Goal: Obtain resource: Obtain resource

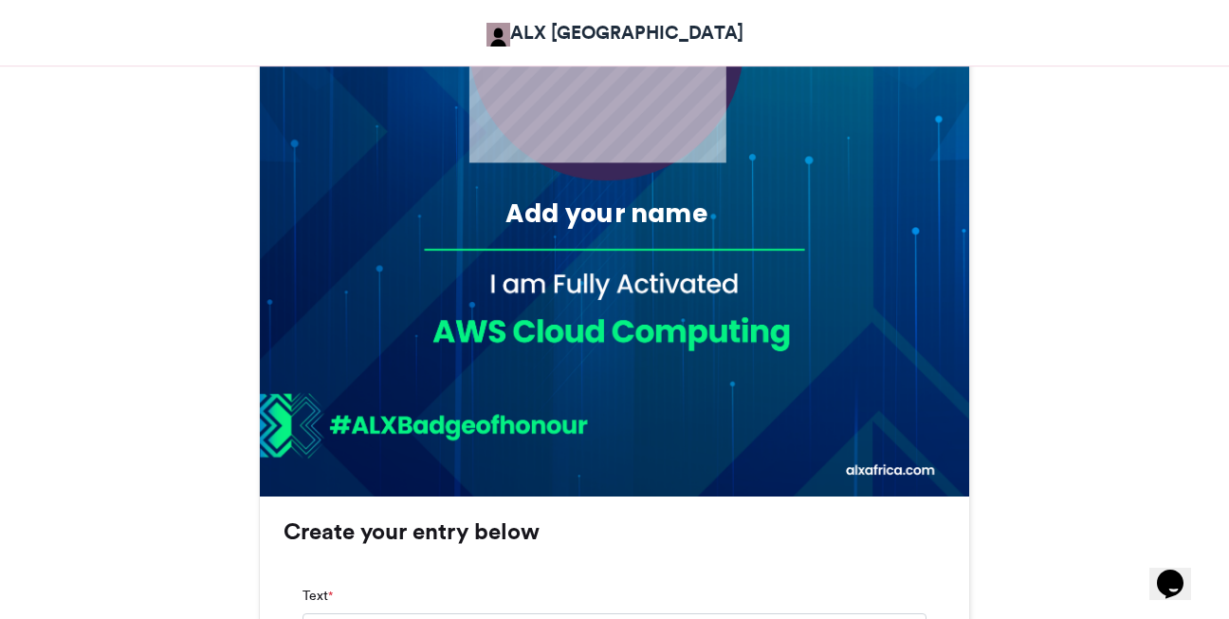
scroll to position [854, 0]
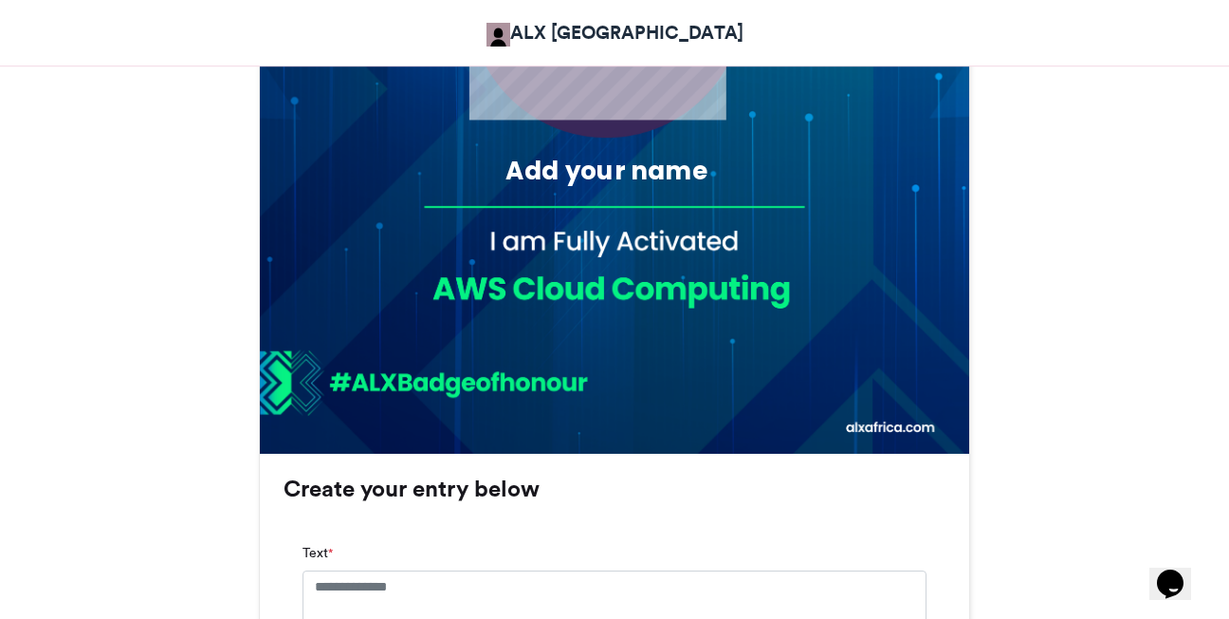
click at [566, 166] on div "Add your name" at bounding box center [607, 171] width 336 height 35
click at [522, 307] on img at bounding box center [615, 99] width 710 height 710
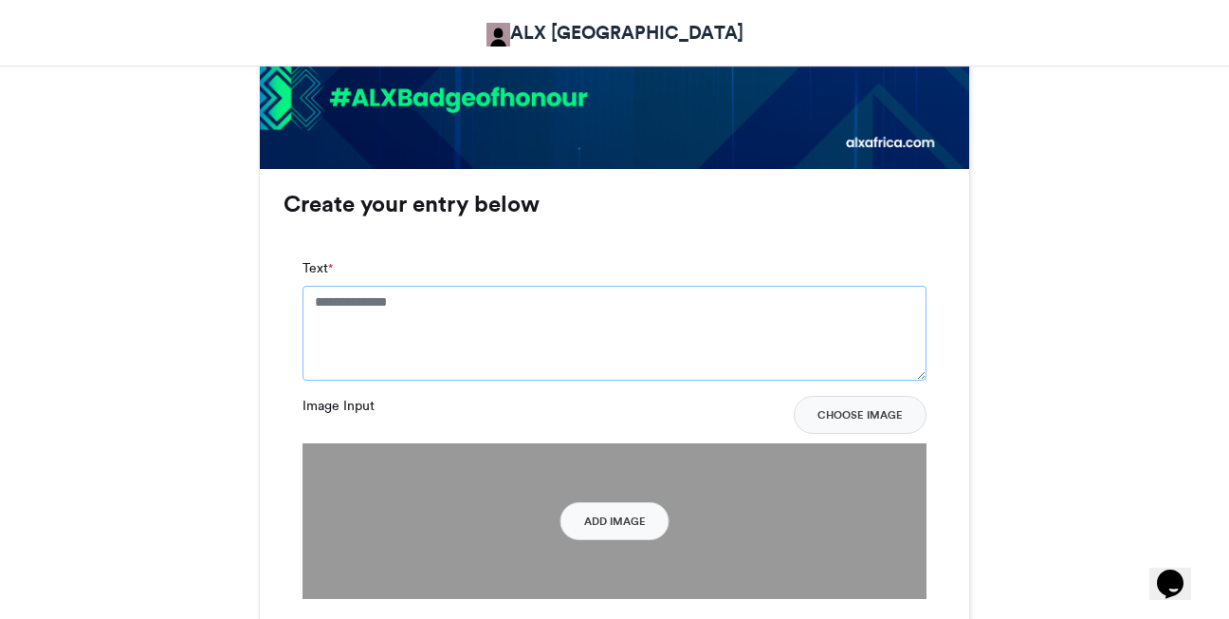
click at [399, 304] on textarea "Text *" at bounding box center [615, 333] width 624 height 95
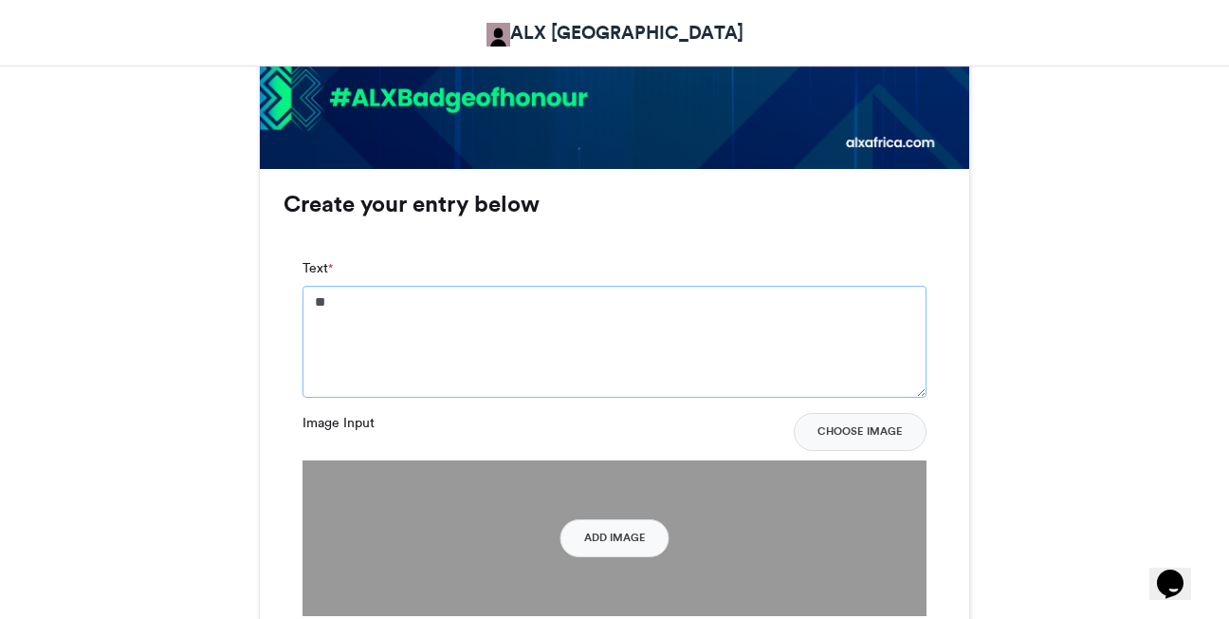
type textarea "*"
type textarea "**********"
click at [609, 525] on button "Add Image" at bounding box center [615, 538] width 109 height 38
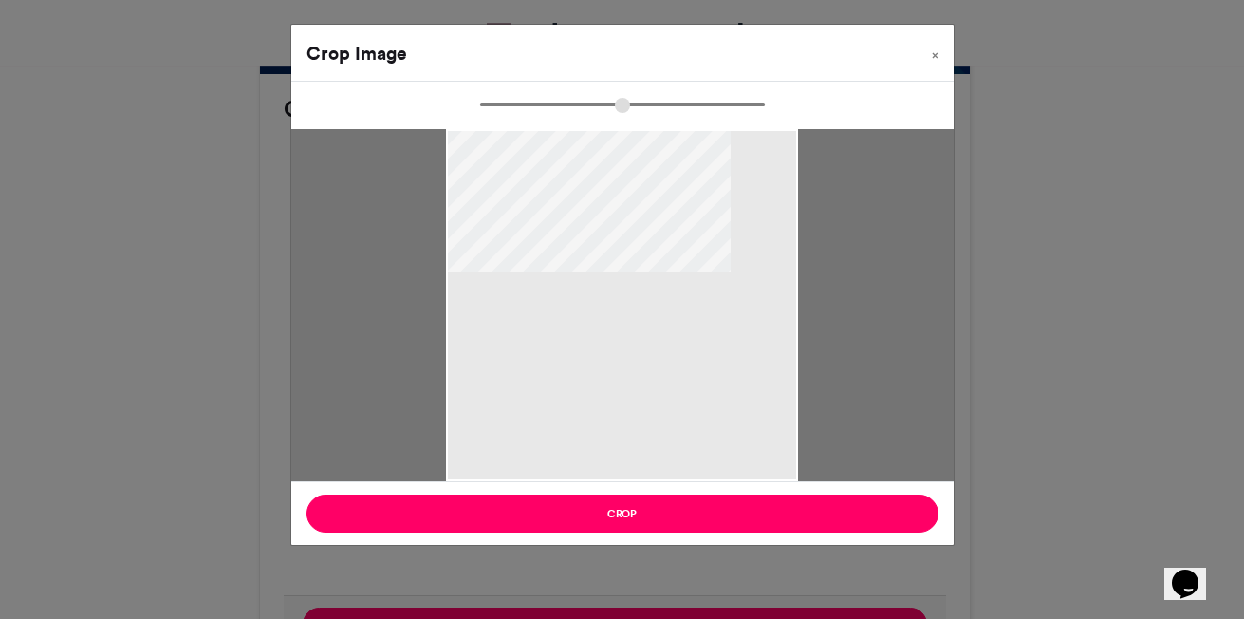
type input "******"
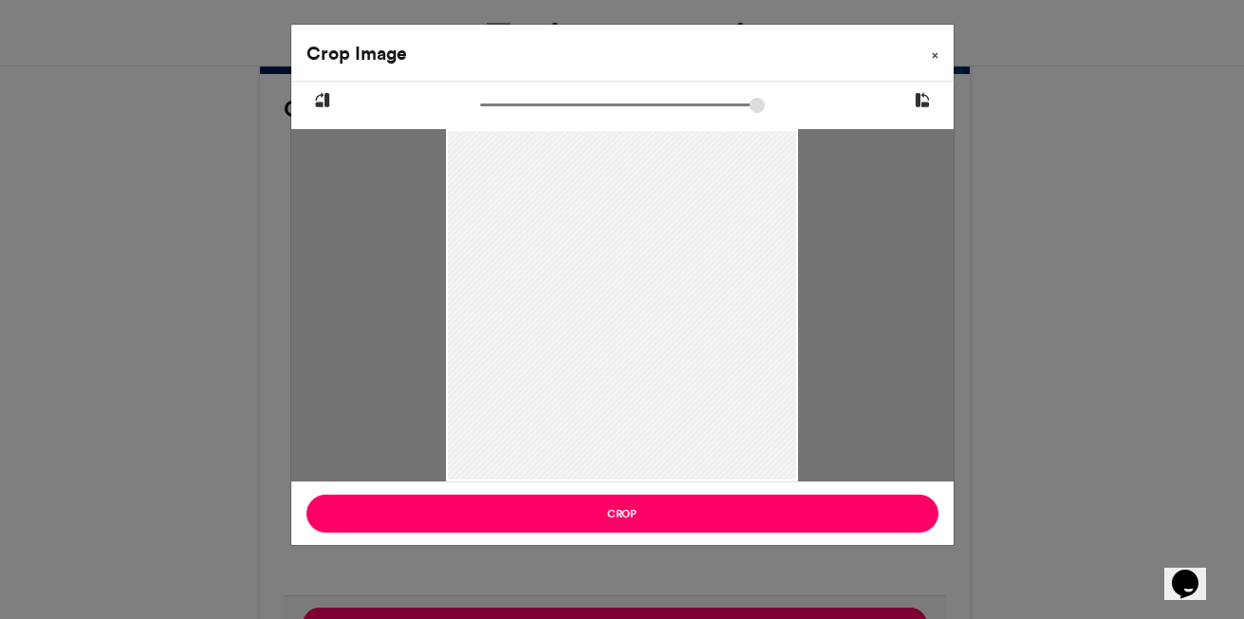
click at [935, 56] on span "×" at bounding box center [935, 54] width 7 height 11
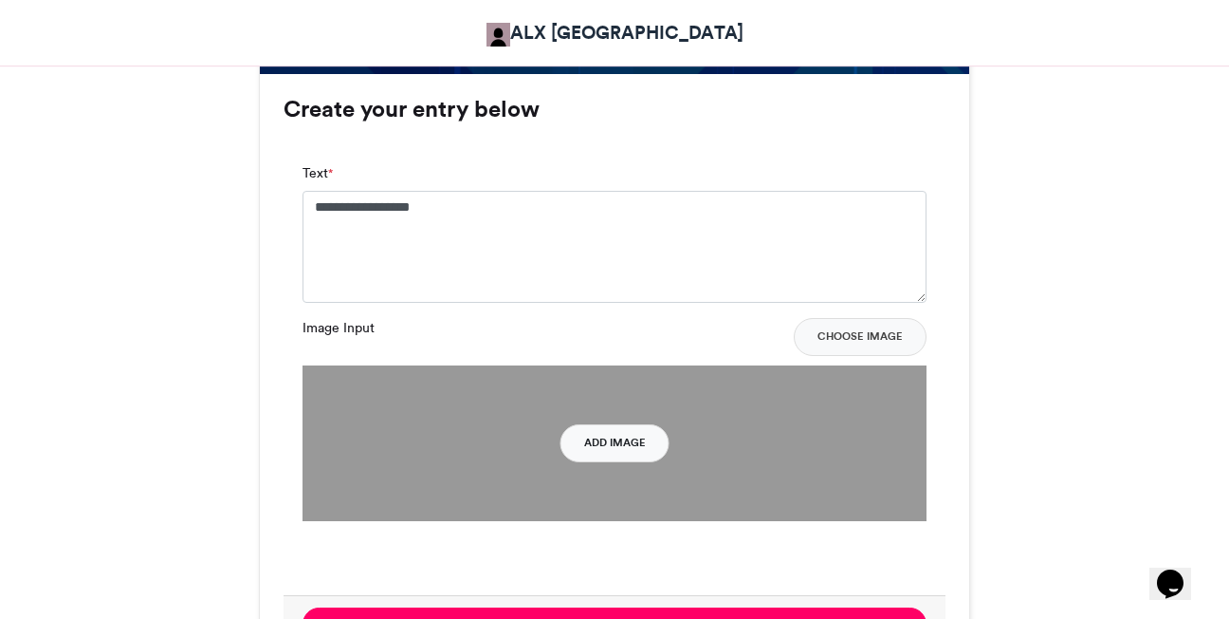
click at [636, 455] on button "Add Image" at bounding box center [615, 443] width 109 height 38
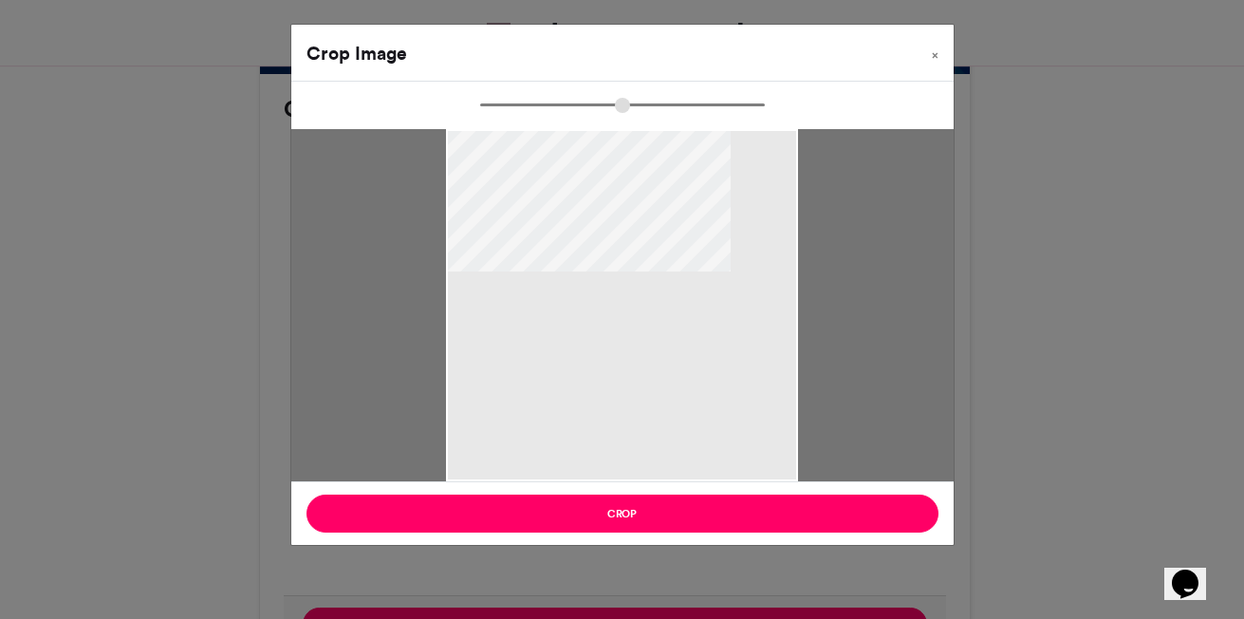
type input "******"
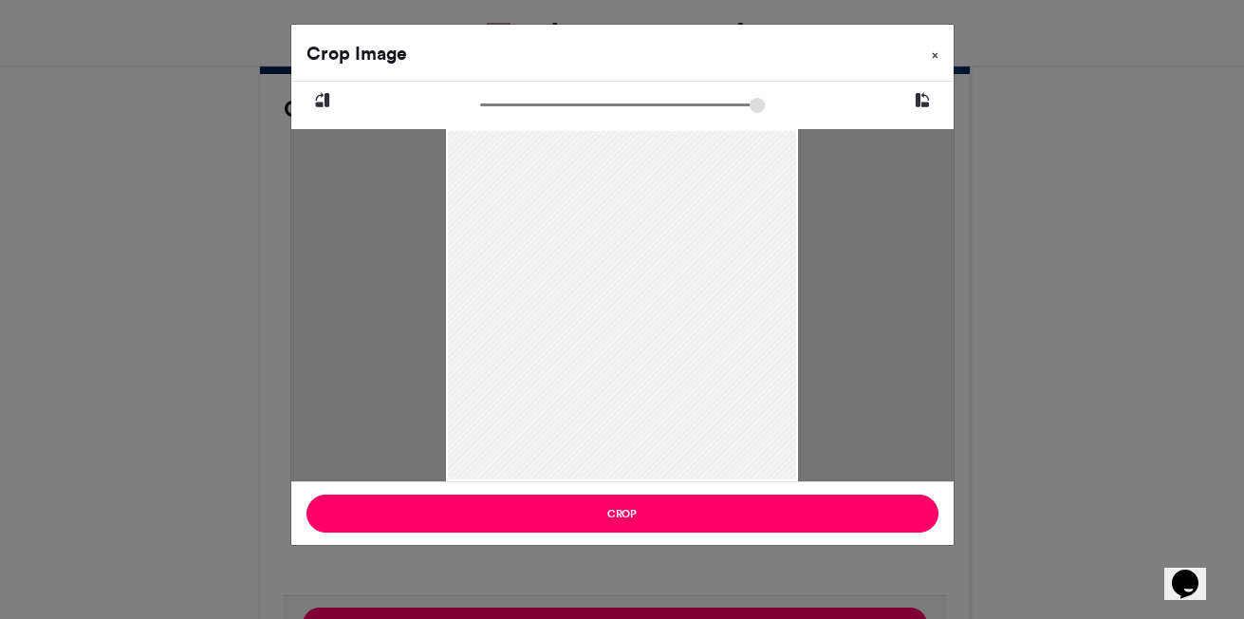
click at [935, 51] on span "×" at bounding box center [935, 54] width 7 height 11
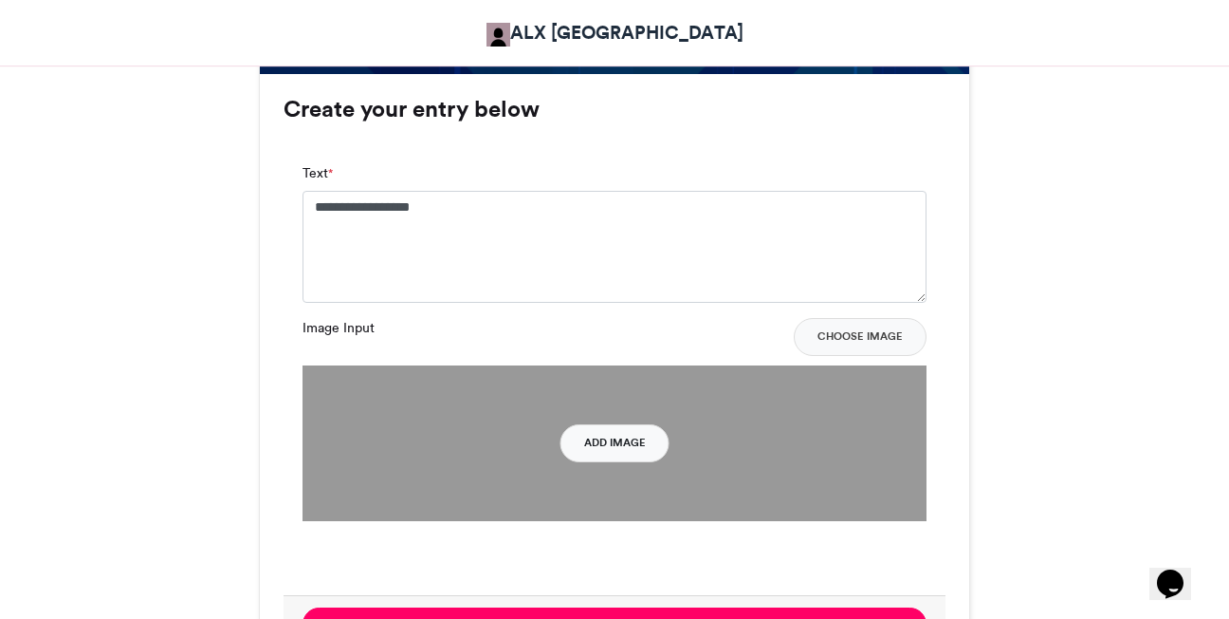
click at [592, 451] on button "Add Image" at bounding box center [615, 443] width 109 height 38
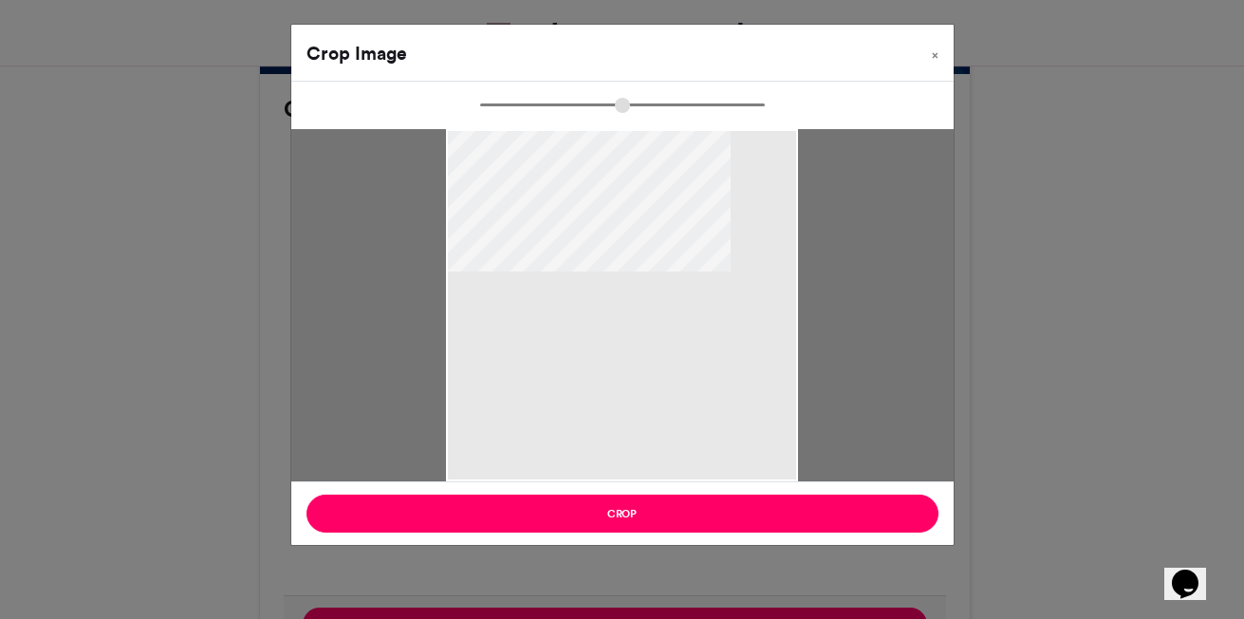
type input "******"
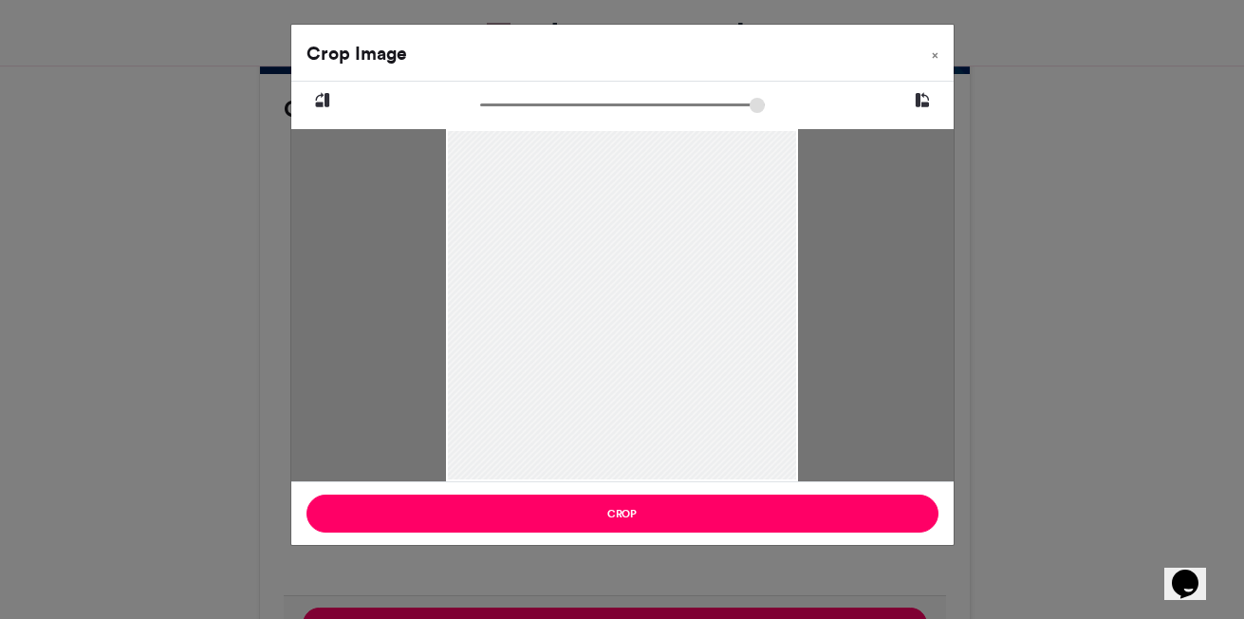
click at [767, 170] on div at bounding box center [622, 305] width 352 height 470
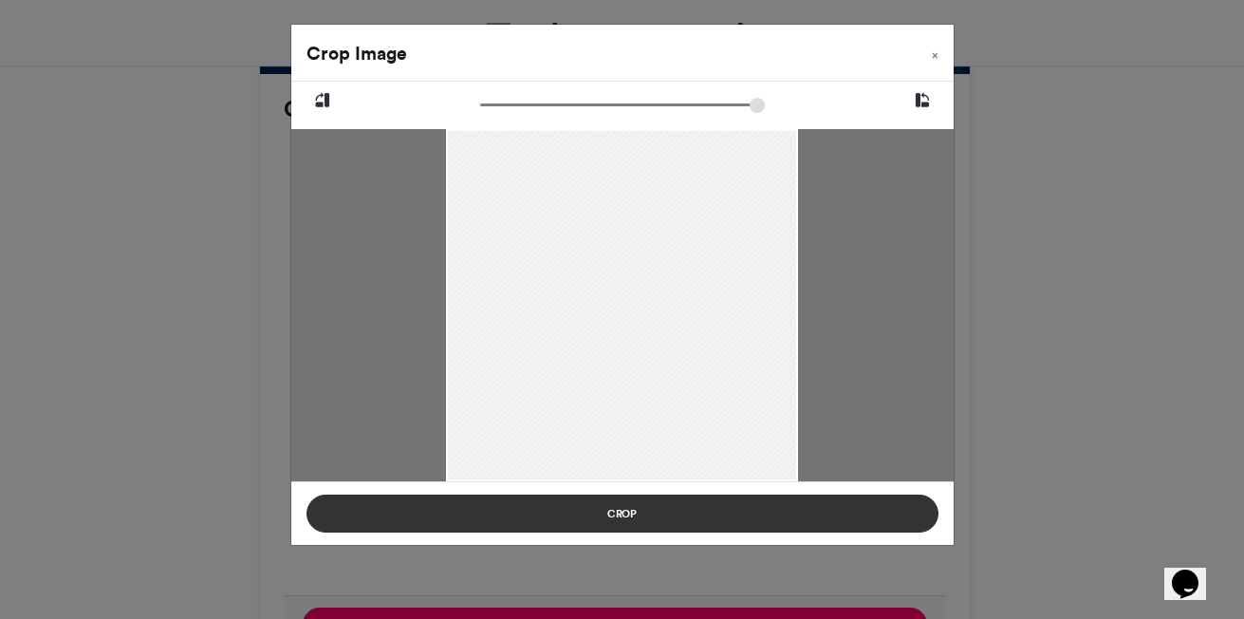
click at [639, 514] on button "Crop" at bounding box center [622, 513] width 632 height 38
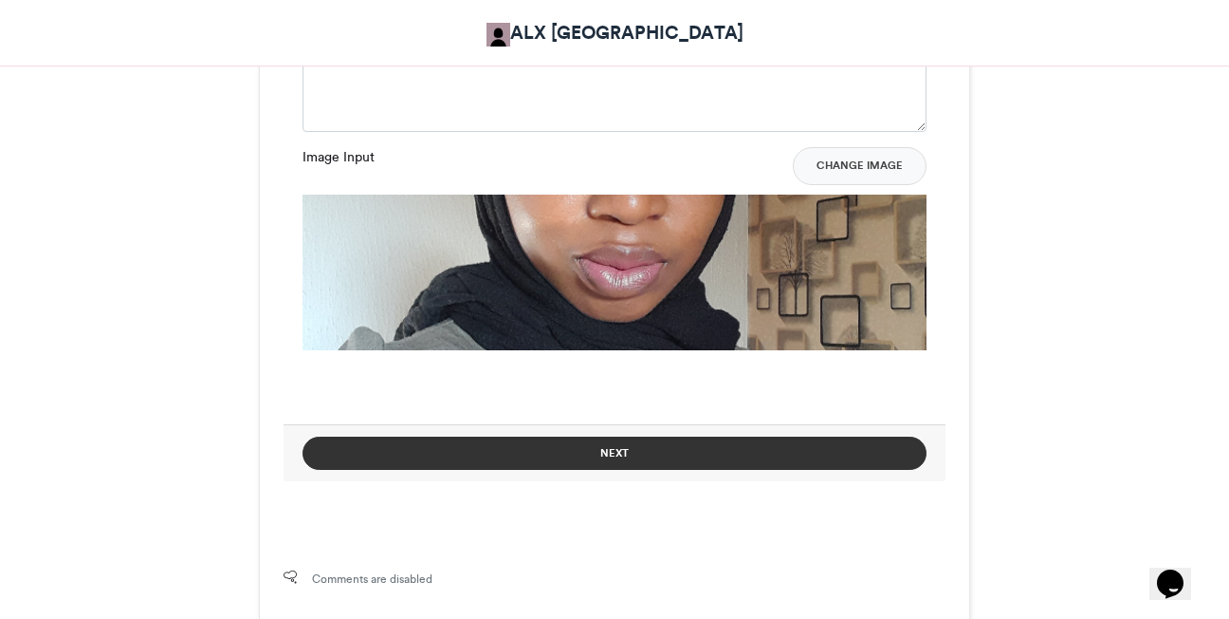
scroll to position [1423, 0]
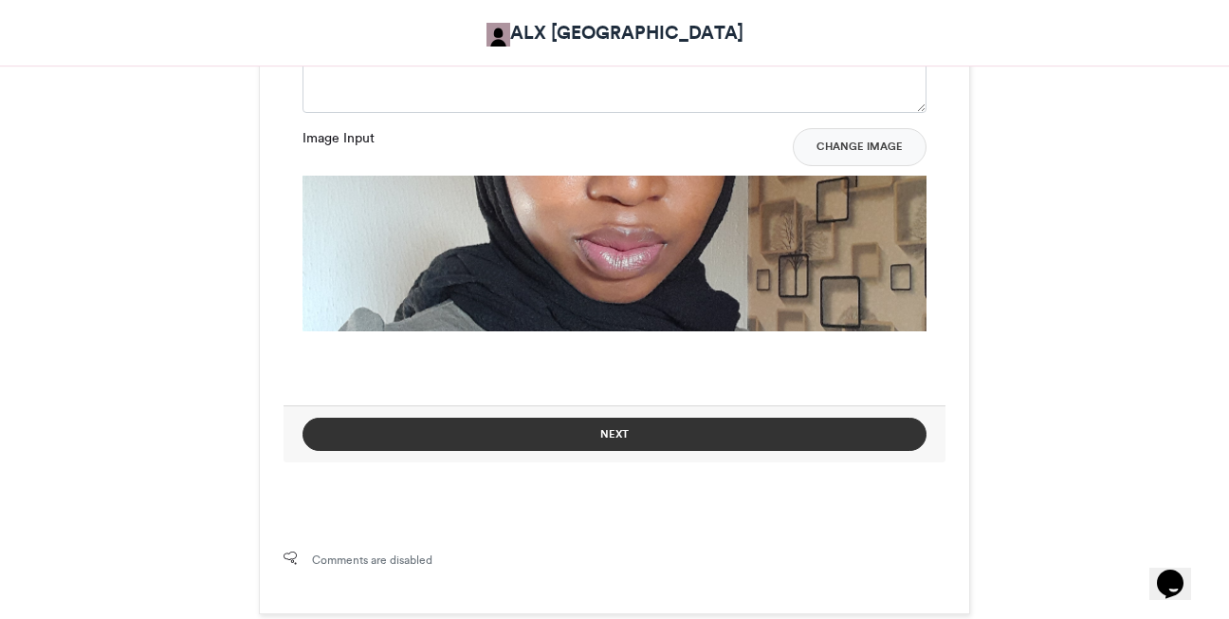
click at [634, 433] on button "Next" at bounding box center [615, 433] width 624 height 33
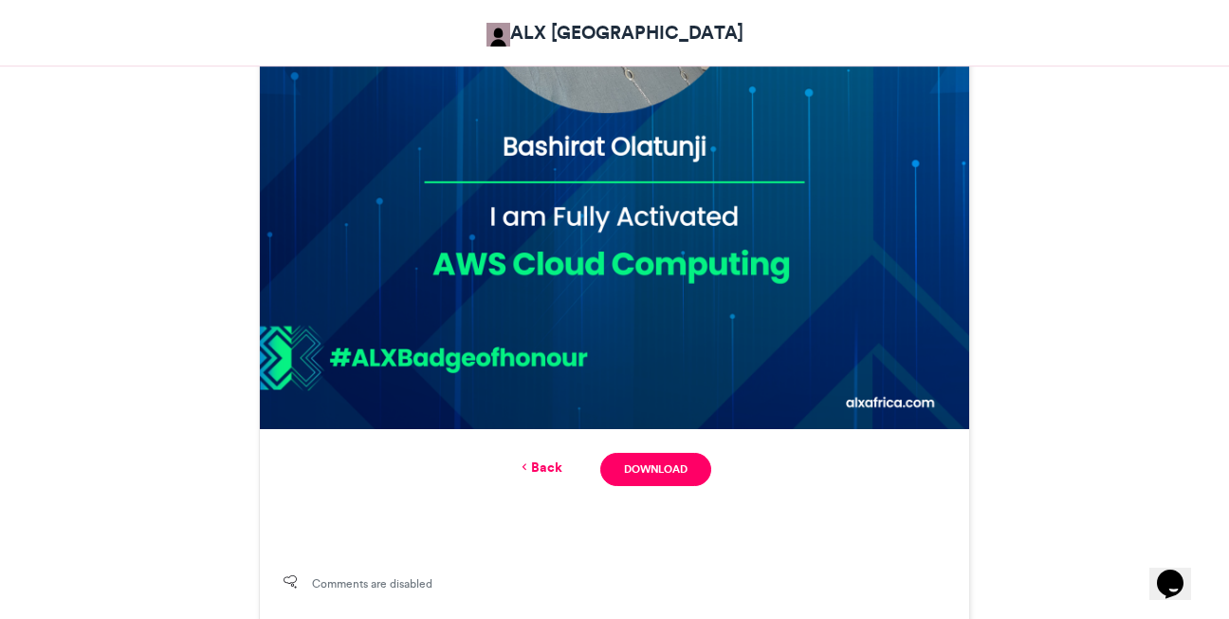
scroll to position [942, 0]
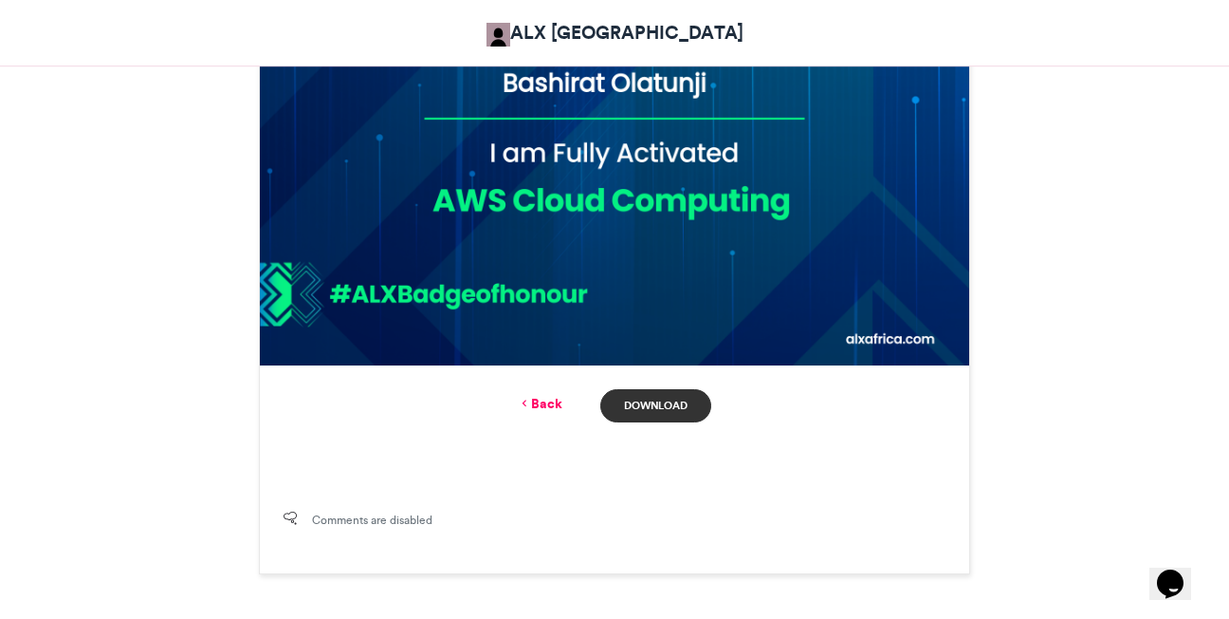
click at [692, 408] on link "Download" at bounding box center [655, 405] width 111 height 33
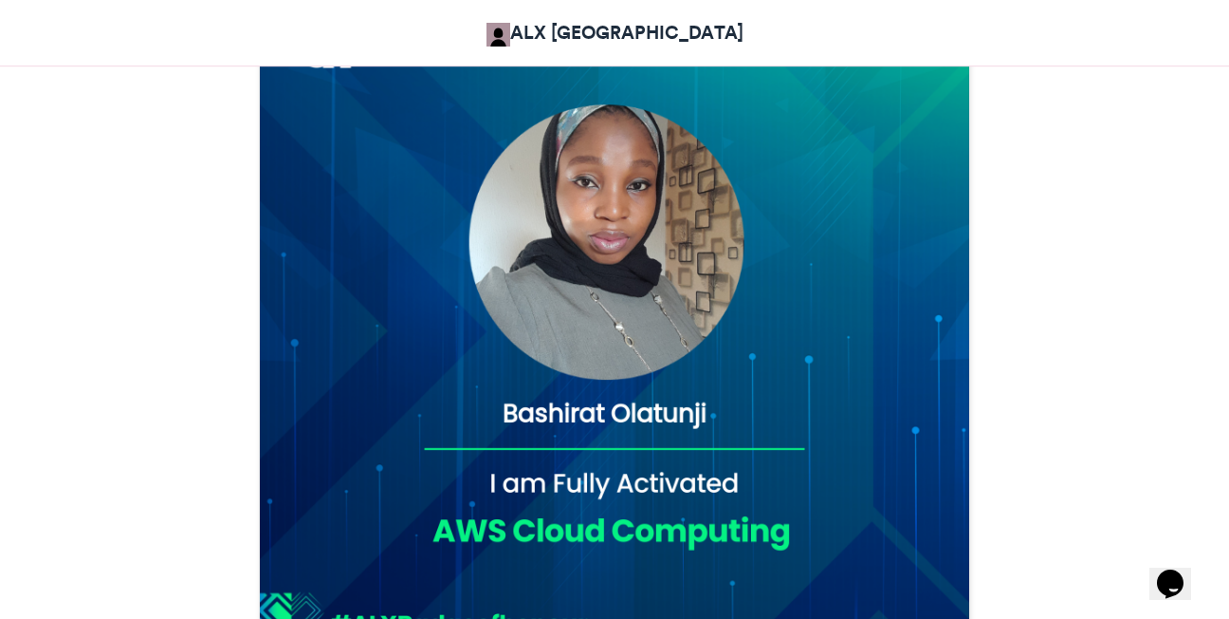
scroll to position [569, 0]
